Goal: Information Seeking & Learning: Learn about a topic

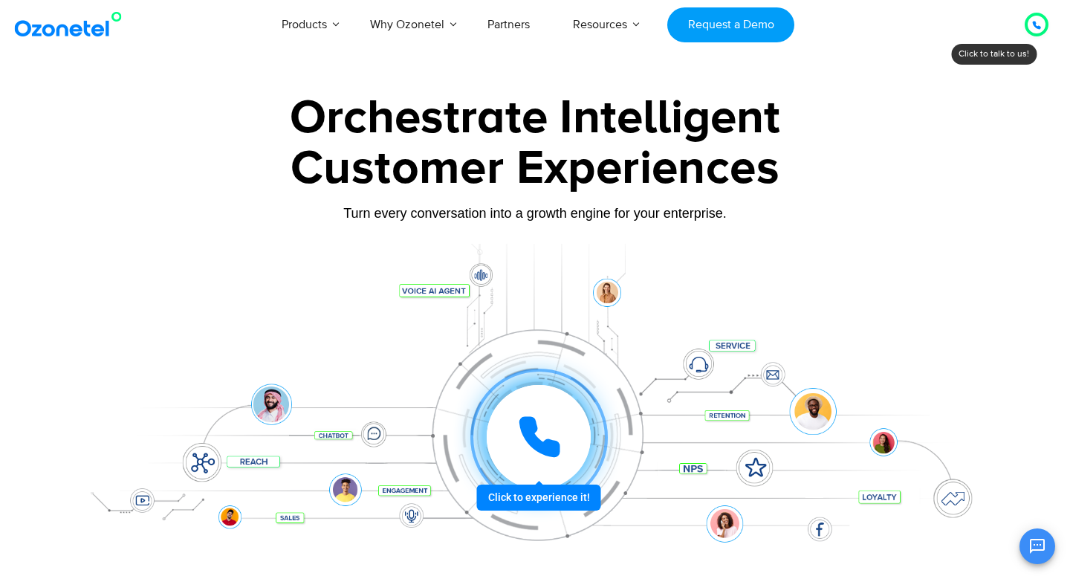
click at [852, 194] on div "Customer Experiences" at bounding box center [535, 168] width 929 height 71
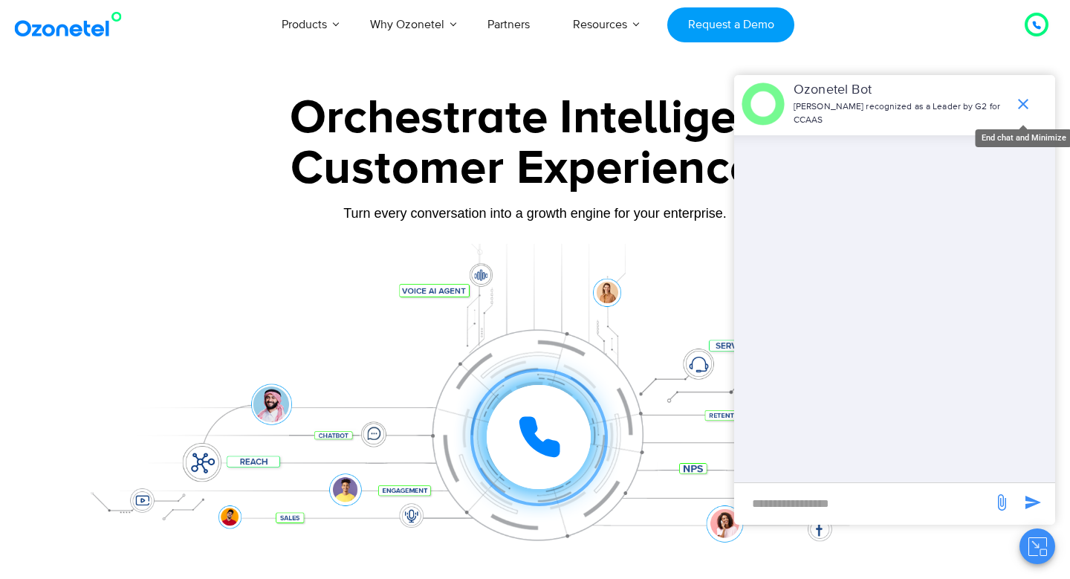
click at [1021, 108] on icon "end chat or minimize" at bounding box center [1023, 104] width 18 height 18
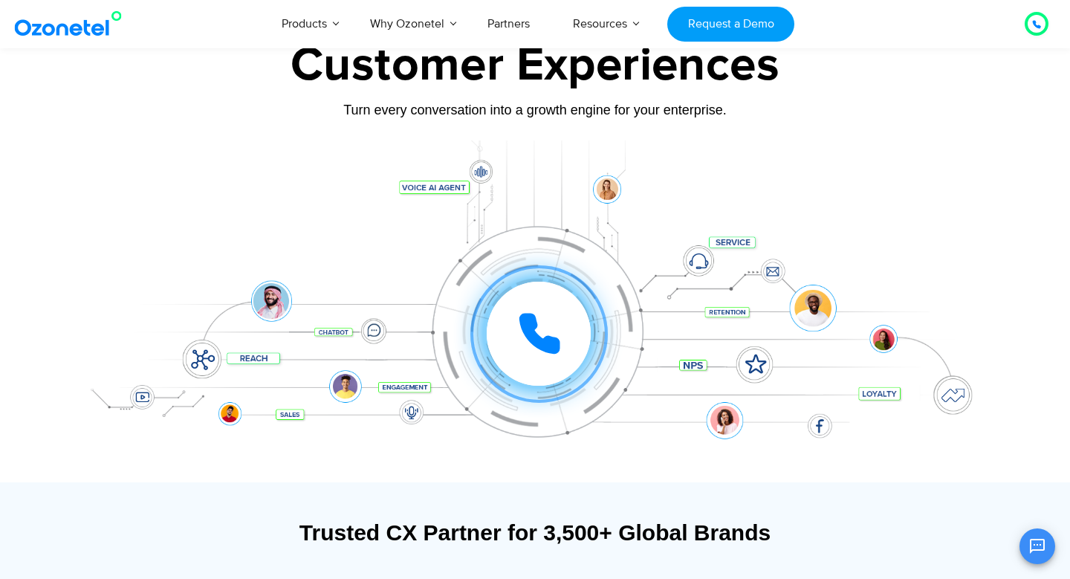
scroll to position [133, 0]
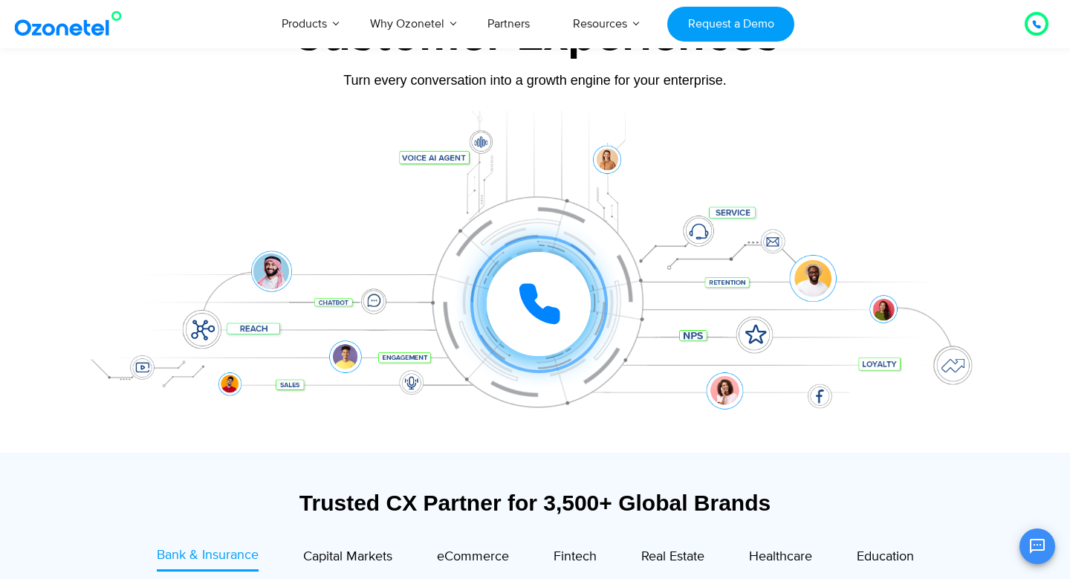
click at [940, 220] on div "Click to experience it! Call in progress... 1 2 3 4 5 6 7 8 9 # 0" at bounding box center [535, 274] width 929 height 253
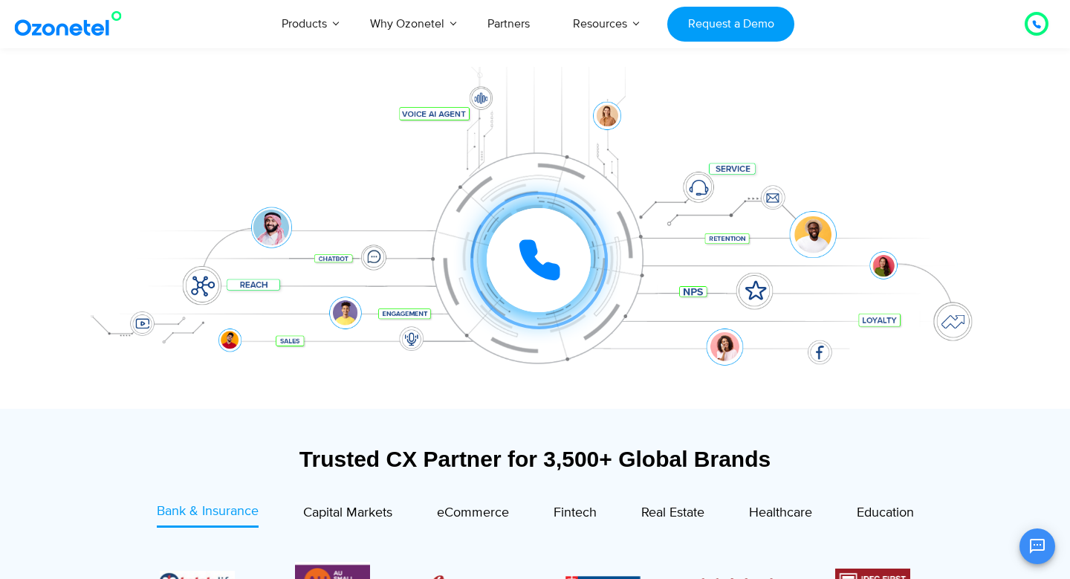
scroll to position [173, 0]
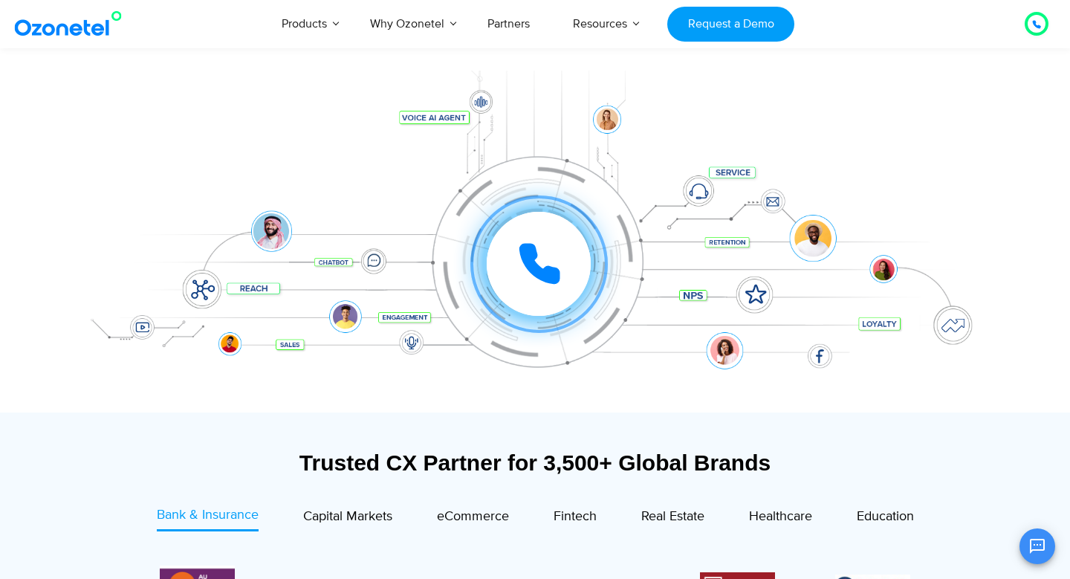
click at [831, 172] on div "Click to experience it! Call in progress... 1 2 3 4 5 6 7 8 9 # 0" at bounding box center [535, 234] width 929 height 253
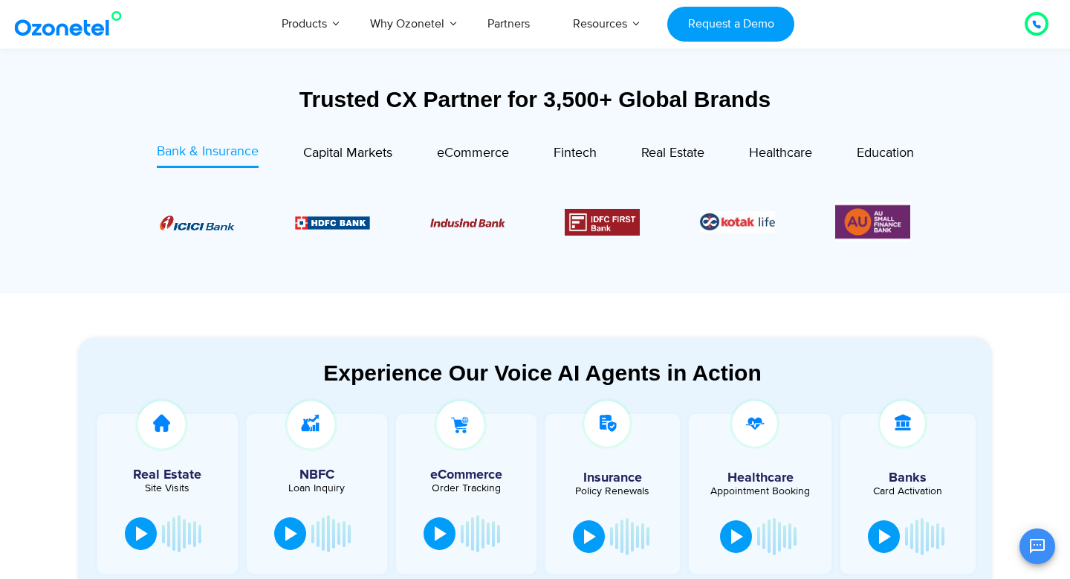
scroll to position [0, 0]
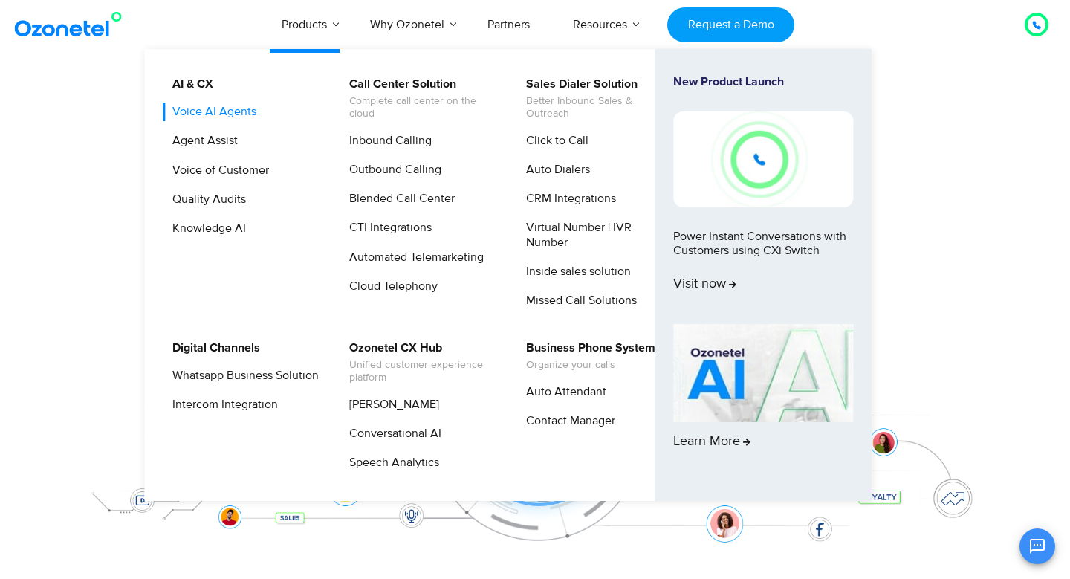
click at [217, 111] on link "Voice AI Agents" at bounding box center [211, 112] width 96 height 19
